Goal: Task Accomplishment & Management: Manage account settings

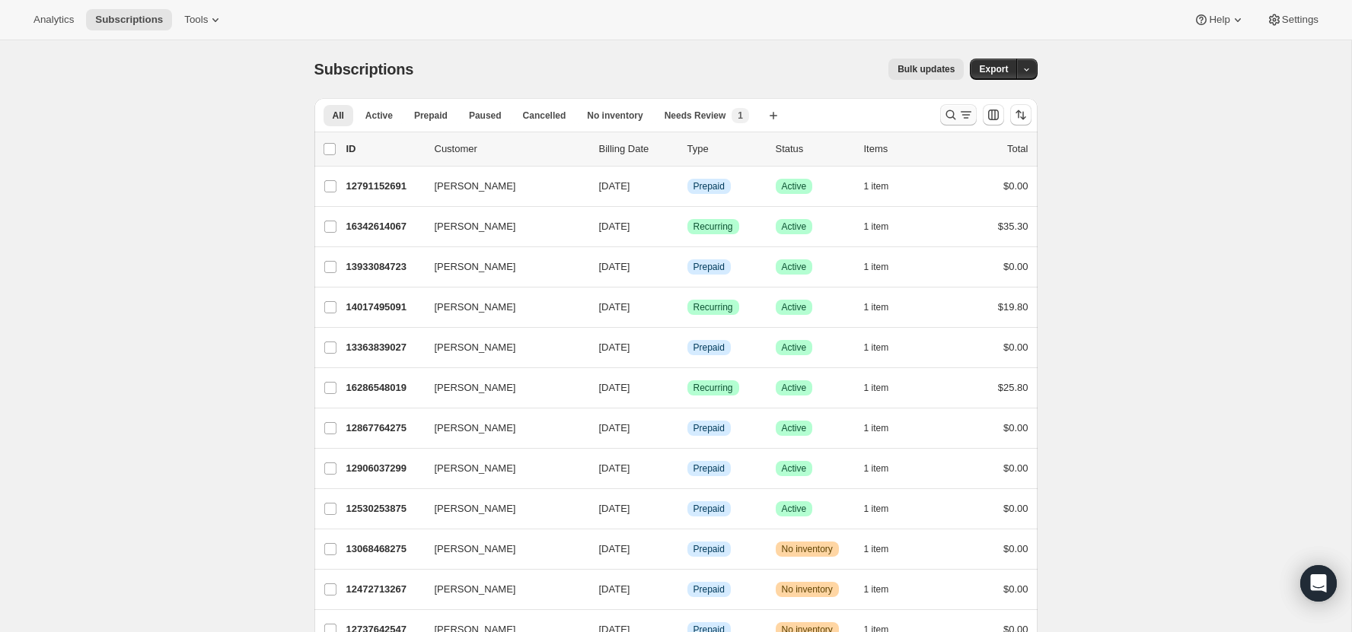
click at [947, 110] on icon "Search and filter results" at bounding box center [950, 114] width 15 height 15
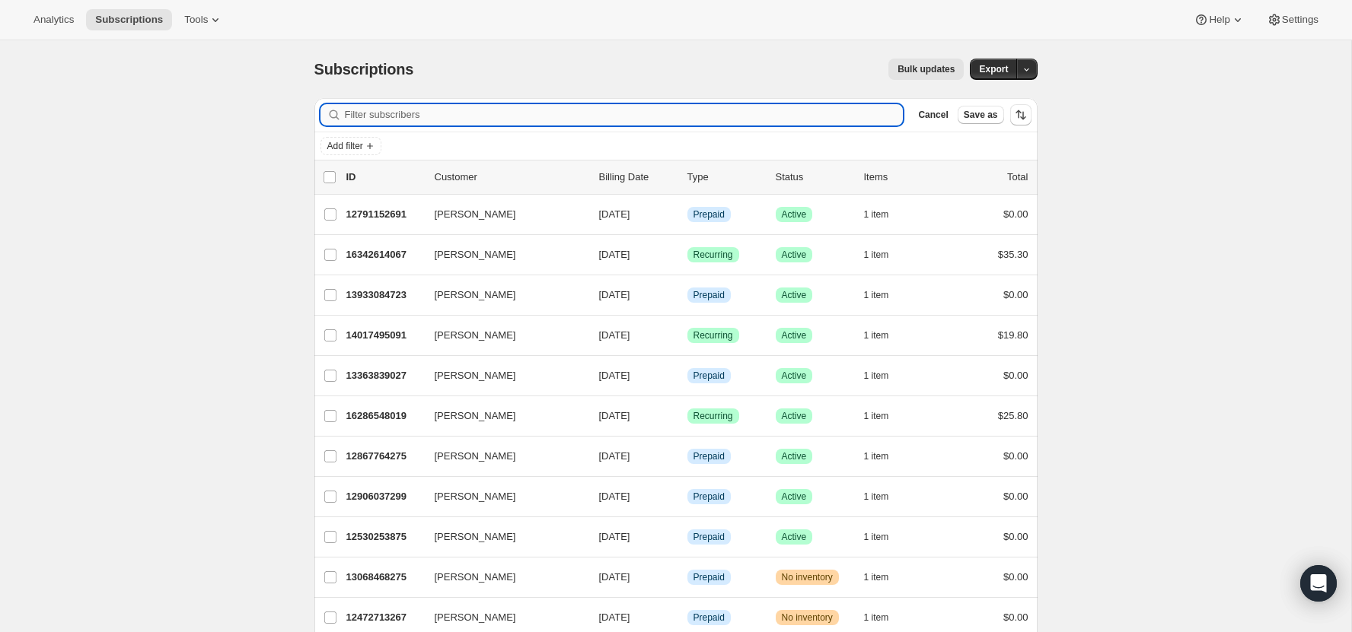
click at [724, 109] on input "Filter subscribers" at bounding box center [624, 114] width 559 height 21
paste input "[PERSON_NAME]"
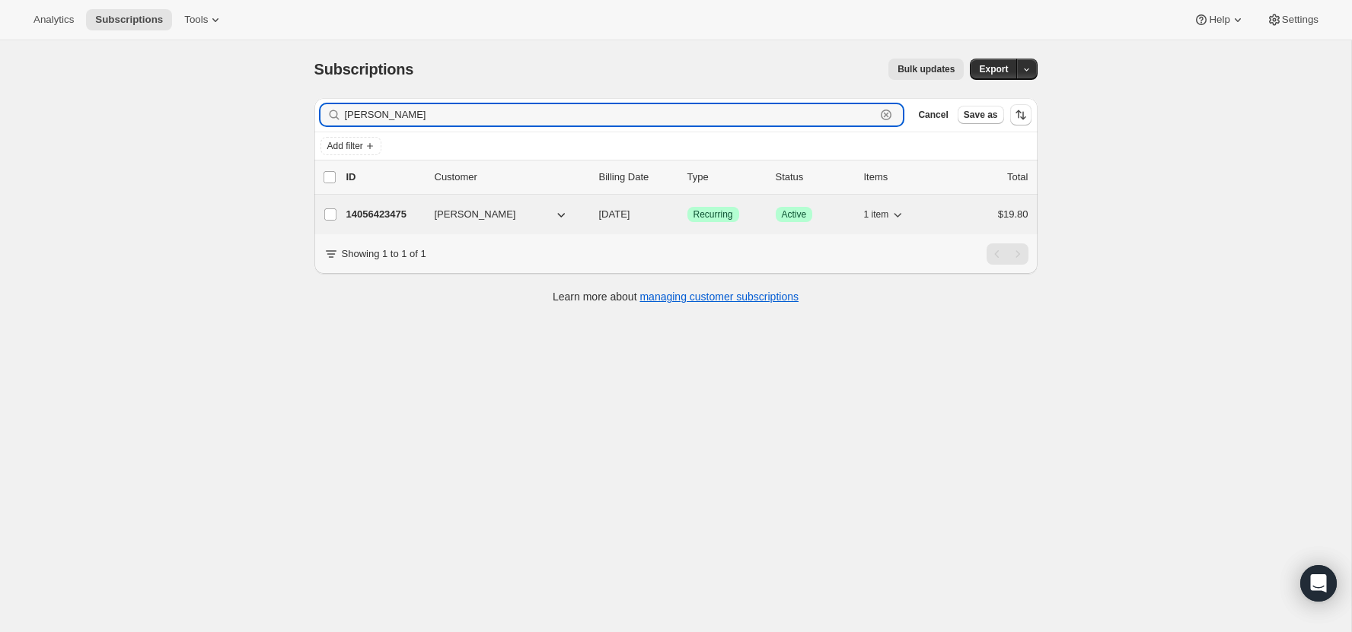
type input "[PERSON_NAME]"
click at [393, 211] on p "14056423475" at bounding box center [384, 214] width 76 height 15
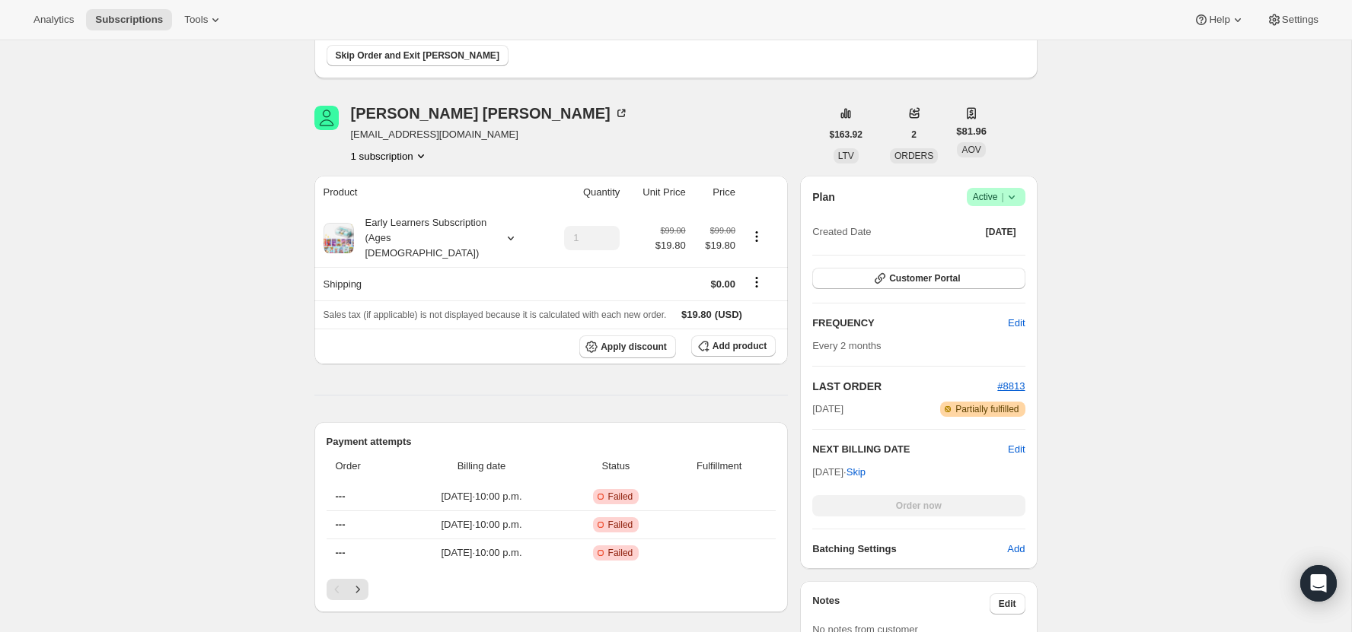
scroll to position [82, 0]
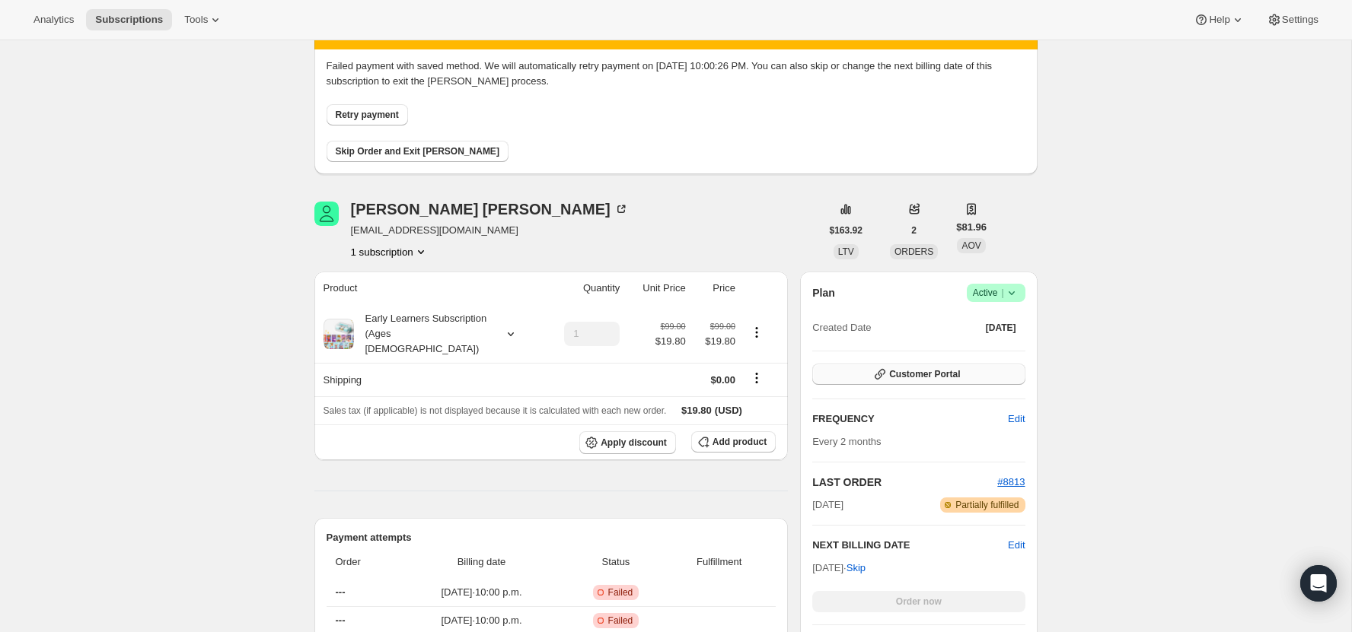
click at [903, 365] on button "Customer Portal" at bounding box center [918, 374] width 212 height 21
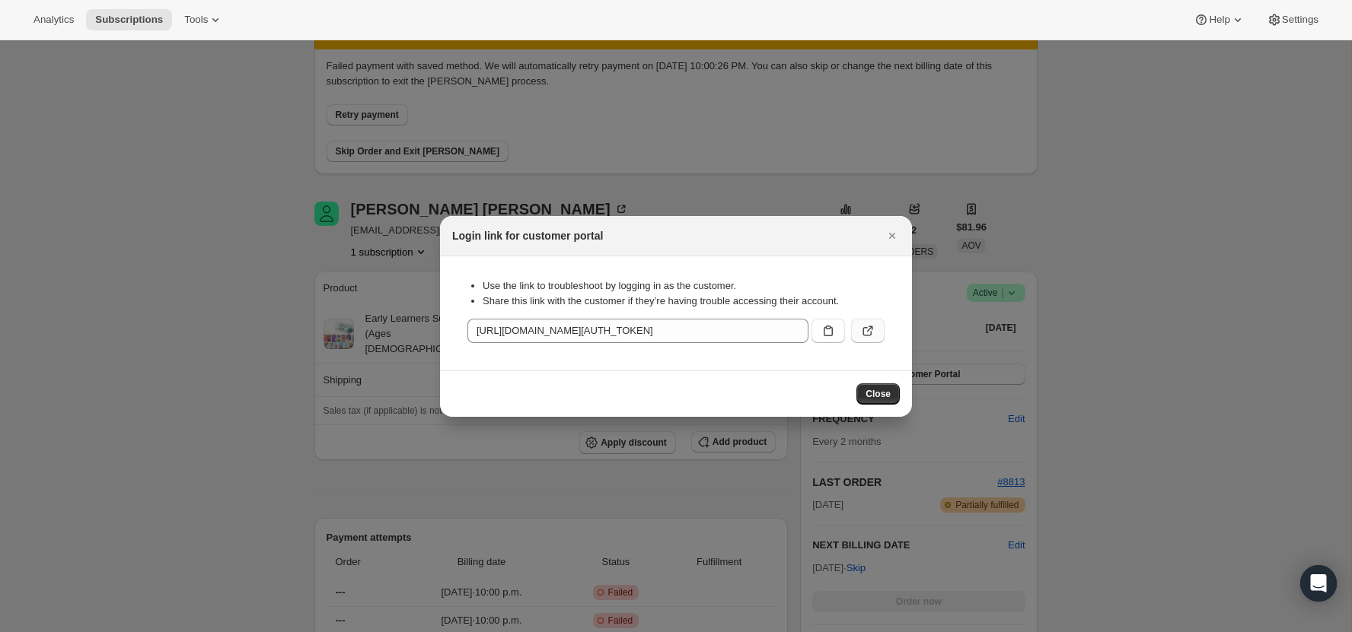
click at [864, 336] on icon ":rcc:" at bounding box center [867, 330] width 15 height 15
